Goal: Task Accomplishment & Management: Complete application form

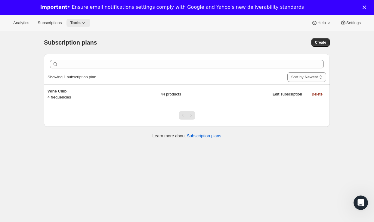
click at [87, 23] on icon at bounding box center [84, 23] width 6 height 6
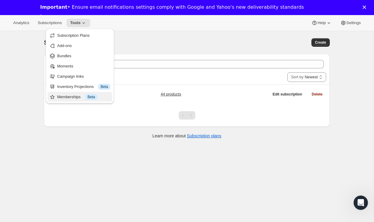
click at [65, 96] on div "Memberships Info Beta" at bounding box center [83, 97] width 53 height 6
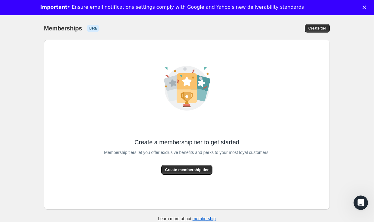
scroll to position [11, 0]
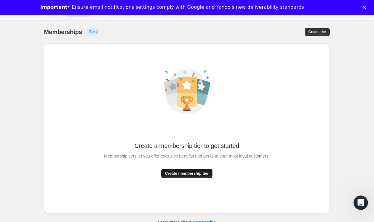
click at [197, 171] on span "Create membership tier" at bounding box center [187, 173] width 44 height 6
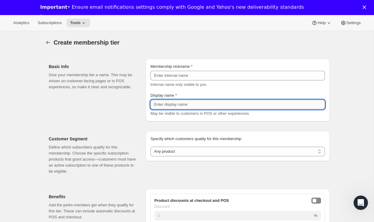
click at [200, 104] on input "Display name" at bounding box center [237, 105] width 174 height 10
paste input "Subscription Active 6pk"
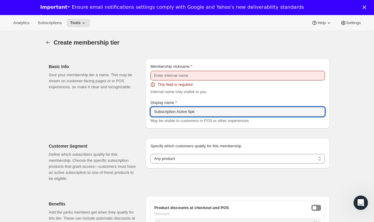
type input "Subscription Active 6pk"
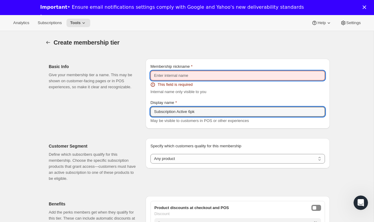
click at [181, 76] on input "Membership nickname" at bounding box center [237, 76] width 174 height 10
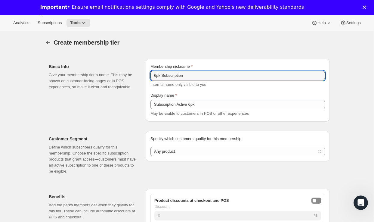
type input "6pk Subscription"
click at [127, 140] on h2 "Customer Segment" at bounding box center [92, 139] width 87 height 6
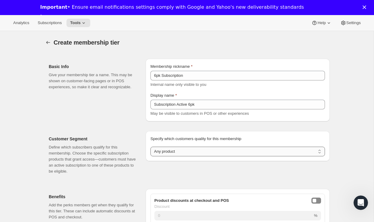
click at [174, 149] on select "Any product Subscribe to specific product(s) Subscribe to specific variant(s)" at bounding box center [237, 151] width 174 height 10
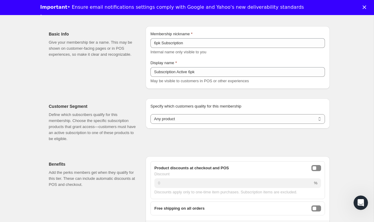
scroll to position [35, 0]
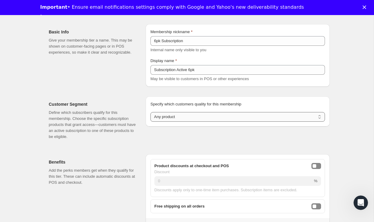
click at [168, 118] on select "Any product Subscribe to specific product(s) Subscribe to specific variant(s)" at bounding box center [237, 117] width 174 height 10
select select "products"
click at [150, 112] on select "Any product Subscribe to specific product(s) Subscribe to specific variant(s)" at bounding box center [237, 117] width 174 height 10
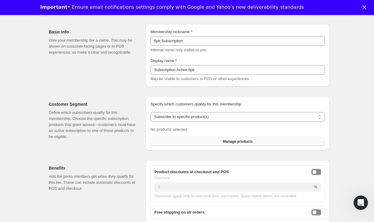
click at [217, 140] on button "Manage products" at bounding box center [237, 141] width 174 height 8
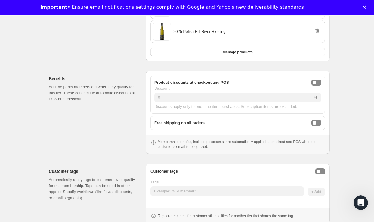
scroll to position [546, 0]
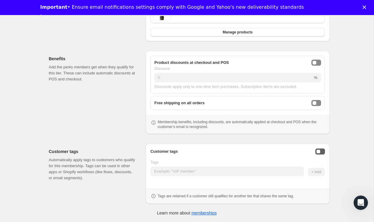
click at [318, 152] on div "Enable customer tags" at bounding box center [318, 152] width 4 height 4
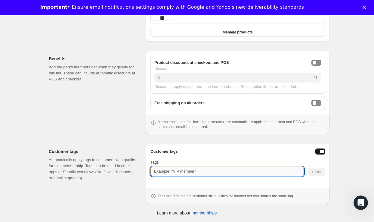
click at [236, 174] on input "Tags" at bounding box center [226, 171] width 153 height 10
paste input "Subscription Active 6pk"
type input "Subscription Active 6pk"
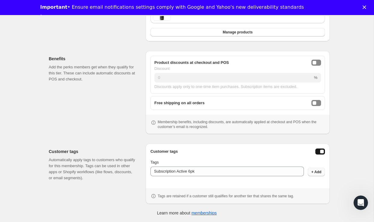
click at [316, 172] on span "+ Add" at bounding box center [316, 171] width 10 height 5
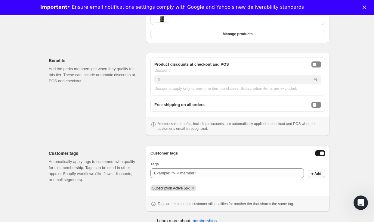
scroll to position [552, 0]
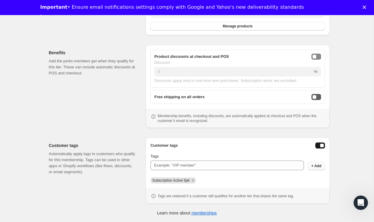
click at [314, 97] on div "freeShippingEnabled" at bounding box center [315, 97] width 4 height 4
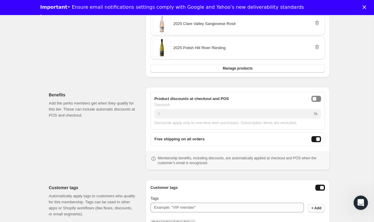
scroll to position [491, 0]
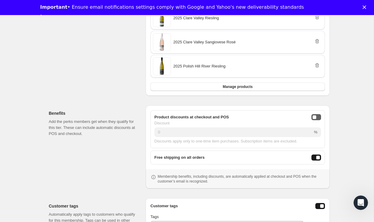
click at [314, 117] on div "onlineDiscountEnabled" at bounding box center [315, 117] width 4 height 4
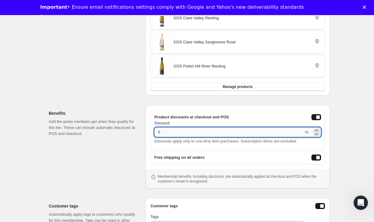
click at [271, 131] on input "0" at bounding box center [228, 132] width 149 height 10
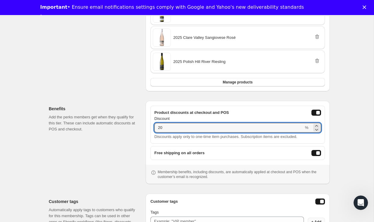
type input "20"
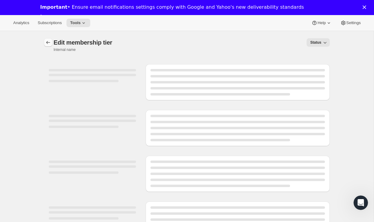
click at [49, 42] on icon "Memberships" at bounding box center [48, 42] width 6 height 6
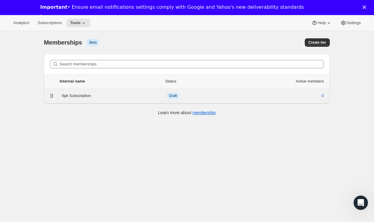
click at [84, 96] on div "6pk Subscription" at bounding box center [114, 96] width 105 height 6
select select "products"
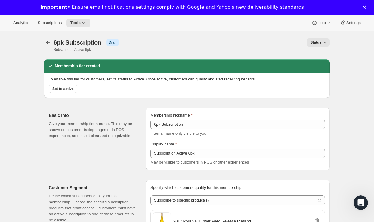
click at [324, 42] on icon "button" at bounding box center [325, 42] width 6 height 6
click at [272, 41] on div "Status" at bounding box center [228, 42] width 204 height 8
drag, startPoint x: 55, startPoint y: 43, endPoint x: 100, endPoint y: 43, distance: 44.8
click at [100, 43] on div "6pk Subscription Info Draft" at bounding box center [86, 42] width 65 height 7
copy div "6pk Subscription"
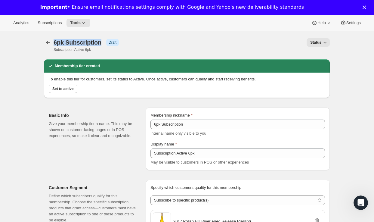
click at [364, 7] on icon "Close" at bounding box center [364, 7] width 4 height 4
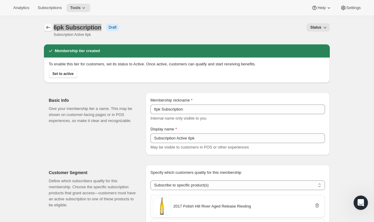
click at [49, 24] on icon "Memberships" at bounding box center [48, 27] width 6 height 6
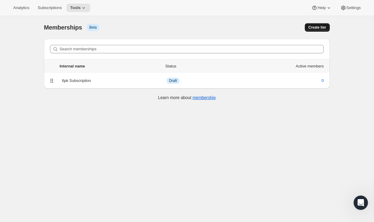
click at [315, 26] on span "Create tier" at bounding box center [317, 27] width 18 height 5
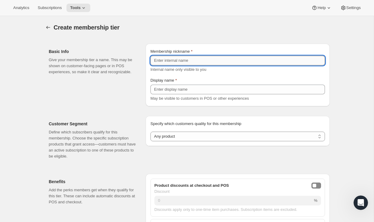
click at [208, 62] on input "Membership nickname" at bounding box center [237, 61] width 174 height 10
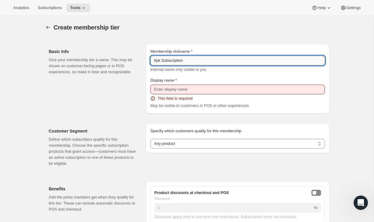
click at [157, 61] on input "6pk Subscription" at bounding box center [237, 61] width 174 height 10
type input "12pk Subscription"
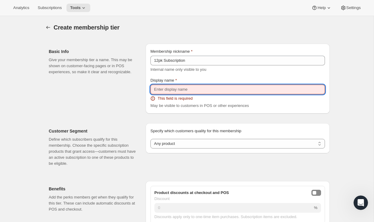
click at [166, 88] on input "Display name" at bounding box center [237, 90] width 174 height 10
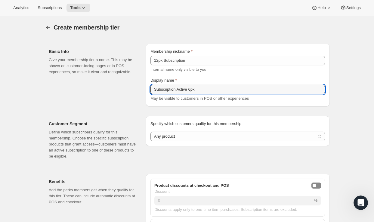
drag, startPoint x: 193, startPoint y: 89, endPoint x: 198, endPoint y: 82, distance: 8.9
click at [193, 89] on input "Subscription Active 6pk" at bounding box center [237, 90] width 174 height 10
type input "Subscription Active 12pk"
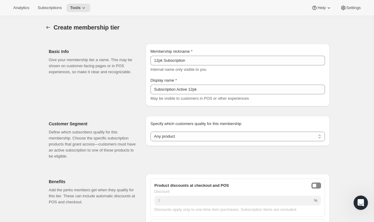
click at [173, 110] on div "Customer Segment Define which subscribers qualify for this membership. Choose t…" at bounding box center [184, 135] width 291 height 58
click at [168, 135] on select "Any product Subscribe to specific product(s) Subscribe to specific variant(s)" at bounding box center [237, 136] width 174 height 10
select select "products"
click at [150, 131] on select "Any product Subscribe to specific product(s) Subscribe to specific variant(s)" at bounding box center [237, 136] width 174 height 10
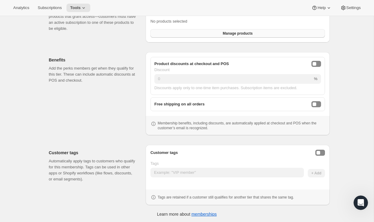
scroll to position [129, 0]
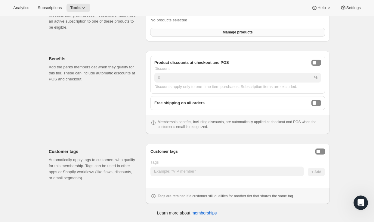
click at [250, 30] on span "Manage products" at bounding box center [238, 32] width 30 height 5
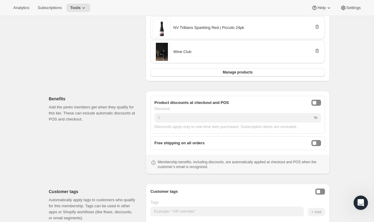
scroll to position [640, 0]
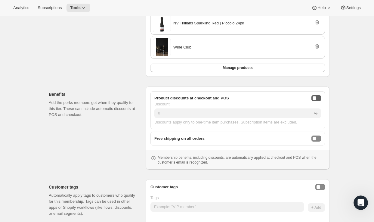
click at [315, 97] on div "onlineDiscountEnabled" at bounding box center [315, 98] width 4 height 4
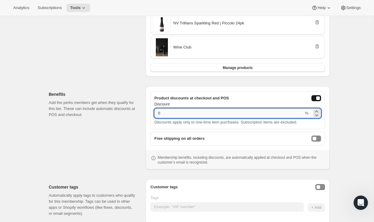
click at [224, 115] on input "0" at bounding box center [228, 113] width 149 height 10
type input "25"
click at [314, 139] on div "freeShippingEnabled" at bounding box center [315, 139] width 4 height 4
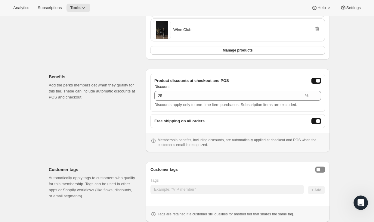
scroll to position [675, 0]
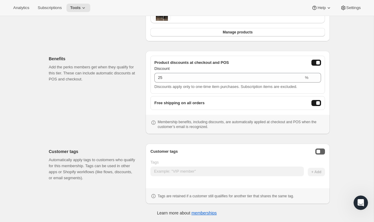
click at [318, 151] on div "Enable customer tags" at bounding box center [318, 152] width 4 height 4
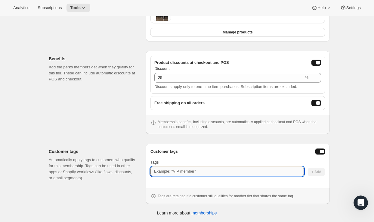
click at [247, 175] on input "Tags" at bounding box center [226, 171] width 153 height 10
paste input "6pk Subscription"
type input "6pk Subscription"
drag, startPoint x: 191, startPoint y: 171, endPoint x: 131, endPoint y: 170, distance: 59.9
click at [131, 170] on div "Customer tags Automatically apply tags to customers who qualify for this member…" at bounding box center [187, 171] width 286 height 65
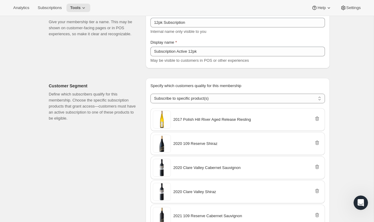
scroll to position [34, 0]
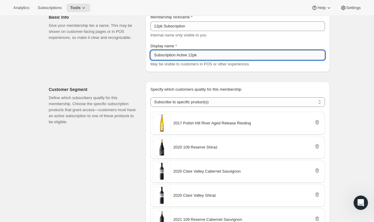
click at [204, 57] on input "Subscription Active 12pk" at bounding box center [237, 55] width 174 height 10
drag, startPoint x: 191, startPoint y: 56, endPoint x: 152, endPoint y: 57, distance: 39.1
click at [152, 57] on input "Subscription Active 12pk" at bounding box center [237, 55] width 174 height 10
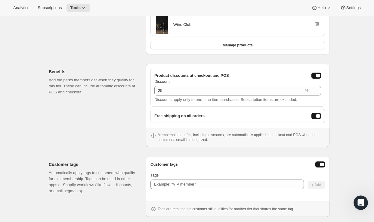
scroll to position [675, 0]
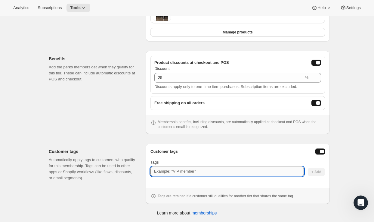
click at [179, 172] on input "Tags" at bounding box center [226, 171] width 153 height 10
paste input "Subscription Active 12pk"
type input "Subscription Active 12pk"
click at [319, 170] on span "+ Add" at bounding box center [316, 171] width 10 height 5
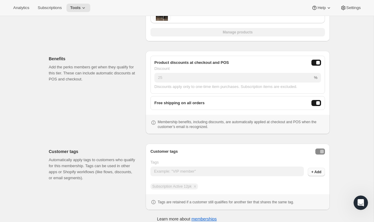
scroll to position [0, 0]
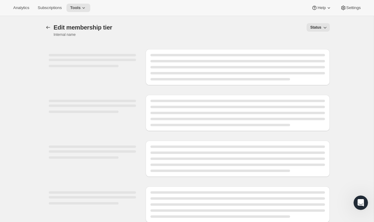
select select "products"
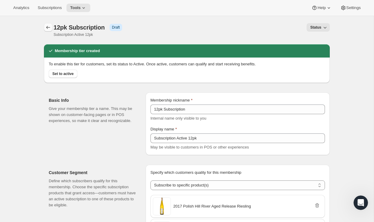
click at [47, 27] on icon "Memberships" at bounding box center [48, 27] width 6 height 6
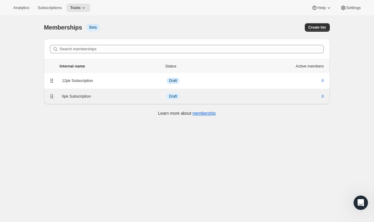
click at [72, 96] on div "6pk Subscription" at bounding box center [114, 96] width 105 height 6
select select "products"
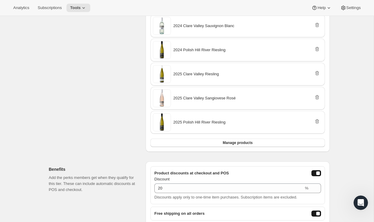
scroll to position [527, 0]
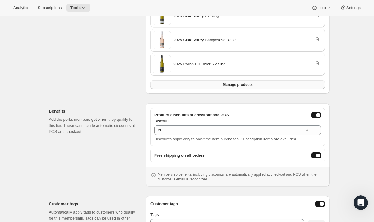
click at [231, 84] on span "Manage products" at bounding box center [238, 84] width 30 height 5
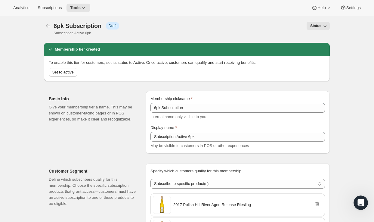
scroll to position [0, 0]
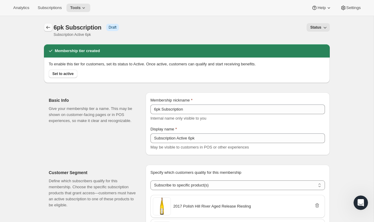
click at [48, 27] on icon "Memberships" at bounding box center [48, 27] width 6 height 6
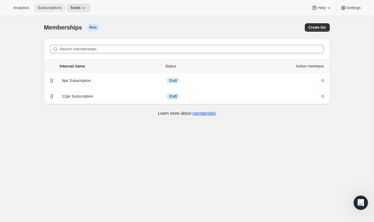
click at [53, 8] on span "Subscriptions" at bounding box center [50, 7] width 24 height 5
